Goal: Check status: Check status

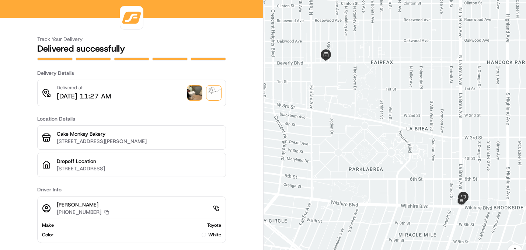
click at [197, 100] on img at bounding box center [194, 93] width 15 height 15
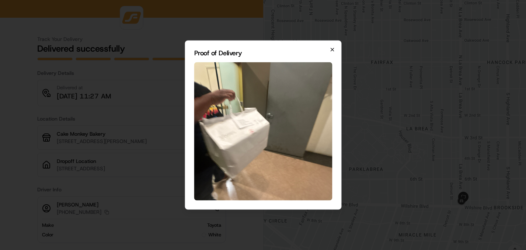
click at [334, 51] on icon "button" at bounding box center [332, 50] width 6 height 6
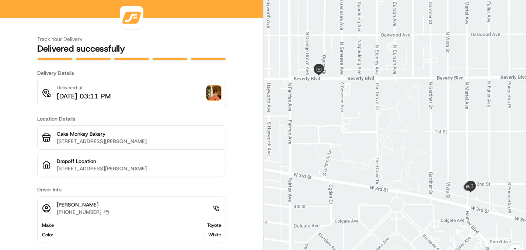
click at [210, 96] on img at bounding box center [214, 93] width 15 height 15
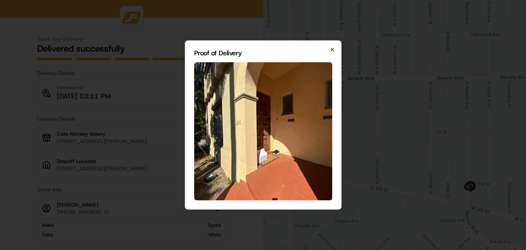
click at [333, 51] on icon "button" at bounding box center [332, 50] width 6 height 6
